Goal: Check status: Check status

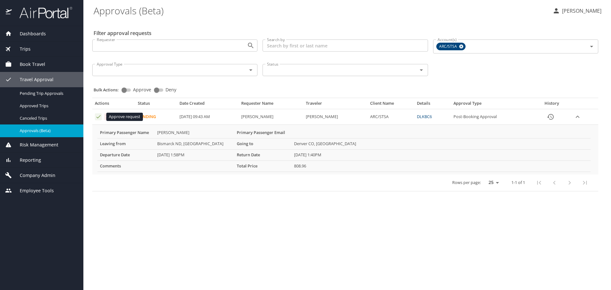
click at [96, 117] on icon "Approval table" at bounding box center [98, 117] width 6 height 6
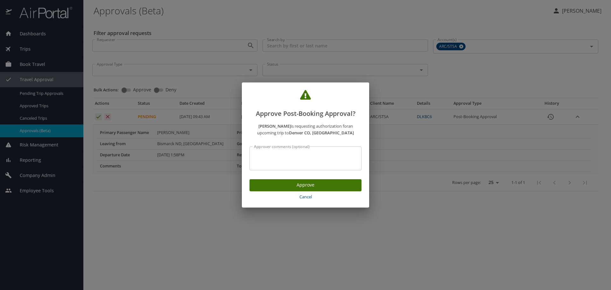
click at [326, 183] on span "Approve" at bounding box center [306, 185] width 102 height 8
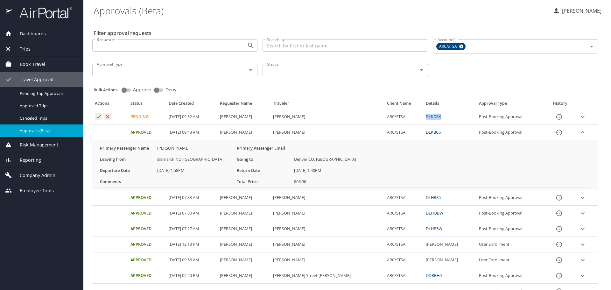
drag, startPoint x: 428, startPoint y: 117, endPoint x: 410, endPoint y: 117, distance: 18.8
click at [423, 117] on td "DLKD6K" at bounding box center [449, 117] width 53 height 16
copy link "DLKD6K"
click at [426, 117] on link "DLKD6K" at bounding box center [433, 117] width 15 height 6
click at [98, 118] on icon "Approval table" at bounding box center [98, 117] width 6 height 6
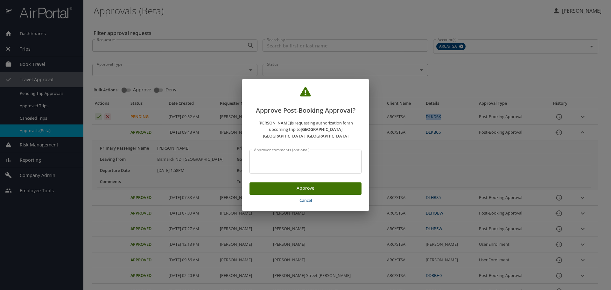
click at [276, 184] on span "Approve" at bounding box center [306, 188] width 102 height 8
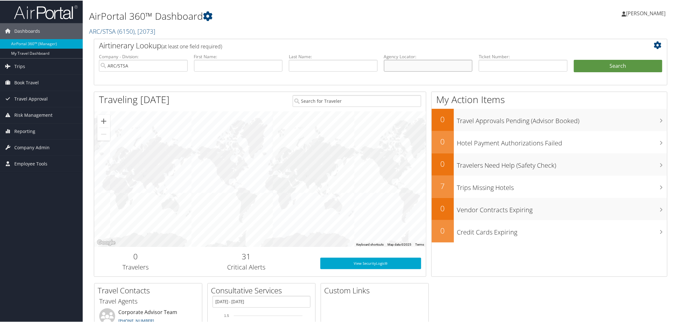
click at [437, 65] on input "text" at bounding box center [428, 65] width 89 height 12
paste input "DLKD6K"
type input "DLKD6K"
click at [612, 68] on button "Search" at bounding box center [618, 65] width 89 height 13
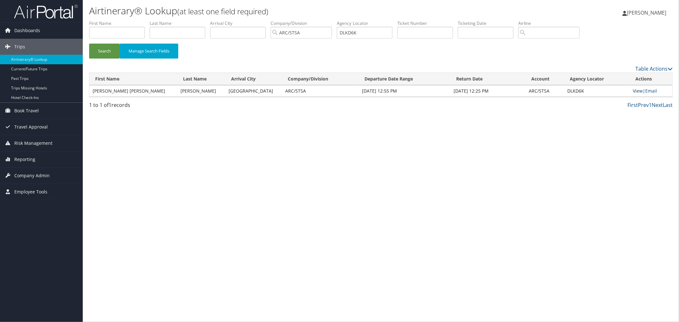
click at [635, 91] on link "View" at bounding box center [638, 91] width 10 height 6
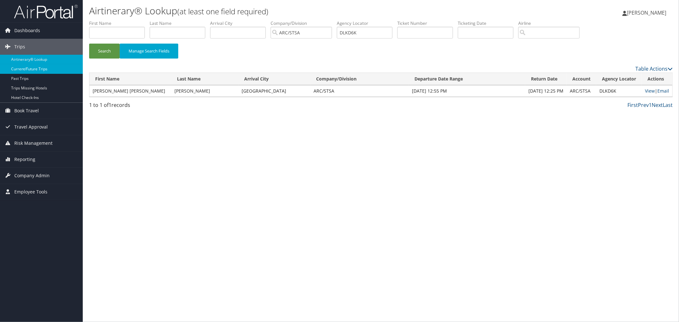
click at [27, 69] on link "Current/Future Trips" at bounding box center [41, 69] width 83 height 10
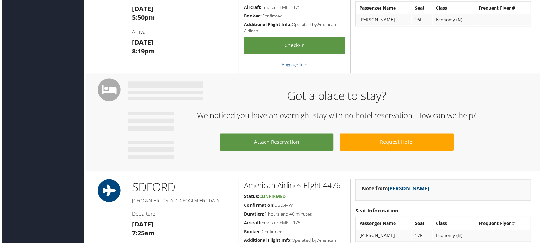
scroll to position [318, 0]
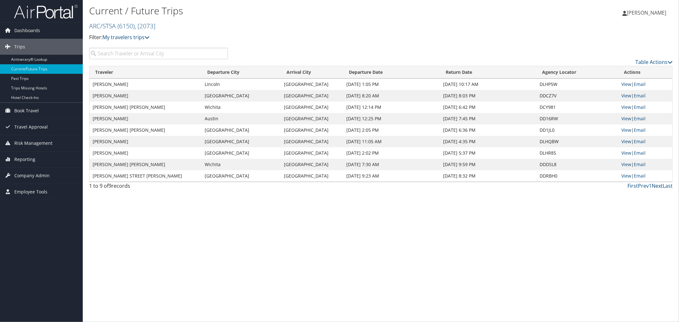
click at [656, 186] on link "Next" at bounding box center [657, 185] width 11 height 7
